Goal: Check status: Check status

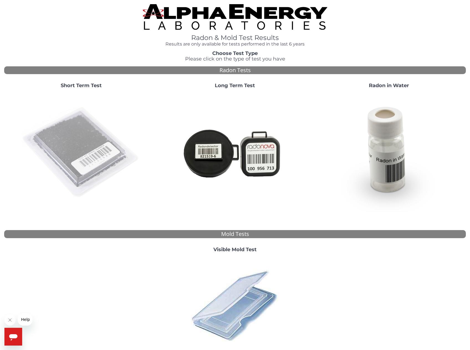
click at [61, 142] on img at bounding box center [81, 152] width 119 height 119
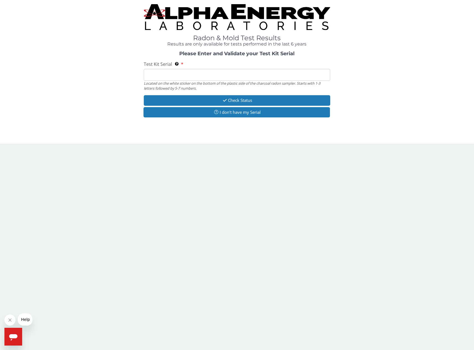
click at [201, 74] on input "Test Kit Serial Located on the white sticker on the bottom of the plastic side …" at bounding box center [237, 75] width 186 height 12
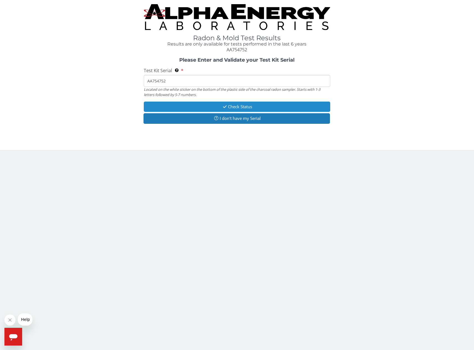
type input "AA754752"
click at [241, 108] on button "Check Status" at bounding box center [237, 106] width 186 height 10
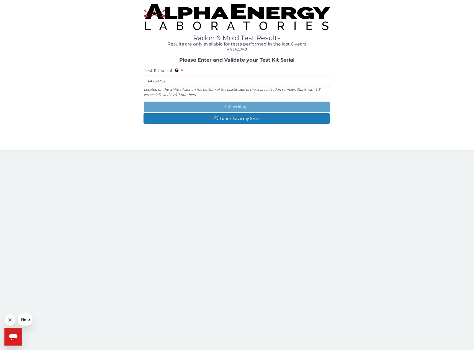
click at [442, 50] on div "Radon & Mold Test Results Results are only available for tests performed in the…" at bounding box center [237, 28] width 466 height 49
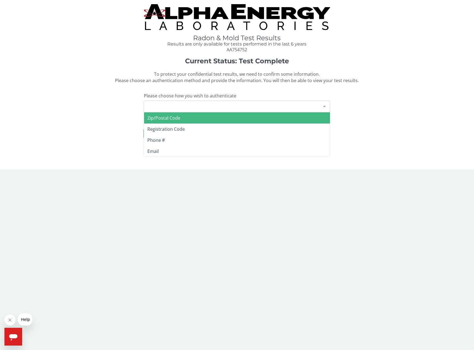
click at [241, 106] on div "Please make a selection" at bounding box center [237, 106] width 186 height 12
click at [173, 118] on span "Zip/Postal Code" at bounding box center [163, 118] width 33 height 6
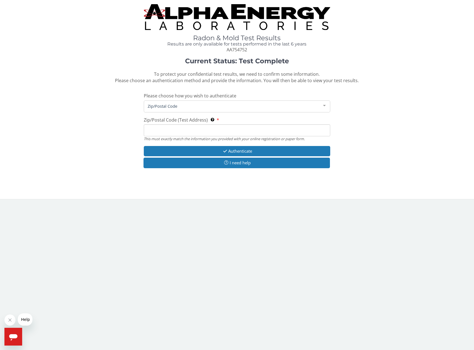
click at [177, 131] on input "Zip/Postal Code (Test Address) This must exactly match the information you prov…" at bounding box center [237, 130] width 186 height 12
type input "84045"
click at [235, 149] on button "Authenticate" at bounding box center [237, 151] width 186 height 10
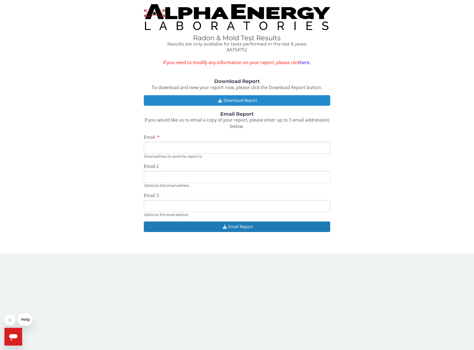
click at [247, 100] on button "Download Report" at bounding box center [237, 100] width 186 height 10
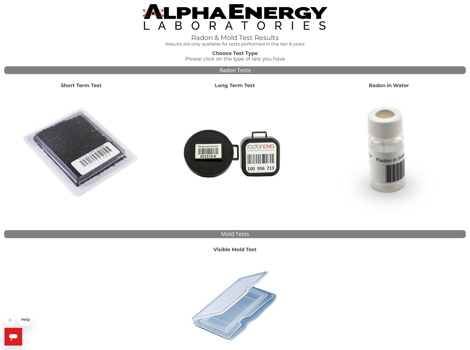
drag, startPoint x: 222, startPoint y: 147, endPoint x: 220, endPoint y: 154, distance: 7.2
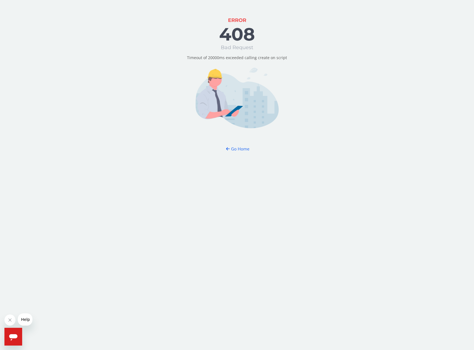
drag, startPoint x: 190, startPoint y: 172, endPoint x: 195, endPoint y: 163, distance: 9.8
drag, startPoint x: 195, startPoint y: 161, endPoint x: 199, endPoint y: 156, distance: 5.7
click at [238, 149] on button "Go Home" at bounding box center [237, 149] width 32 height 10
